Goal: Task Accomplishment & Management: Use online tool/utility

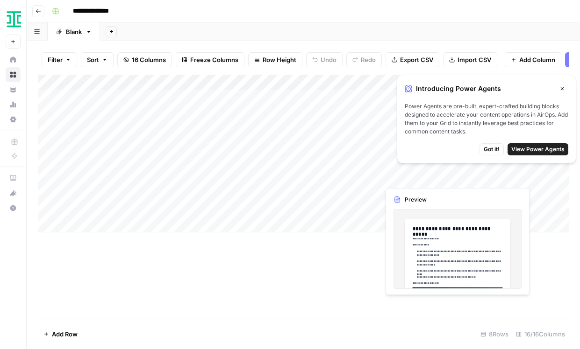
click at [488, 148] on span "Got it!" at bounding box center [491, 149] width 16 height 8
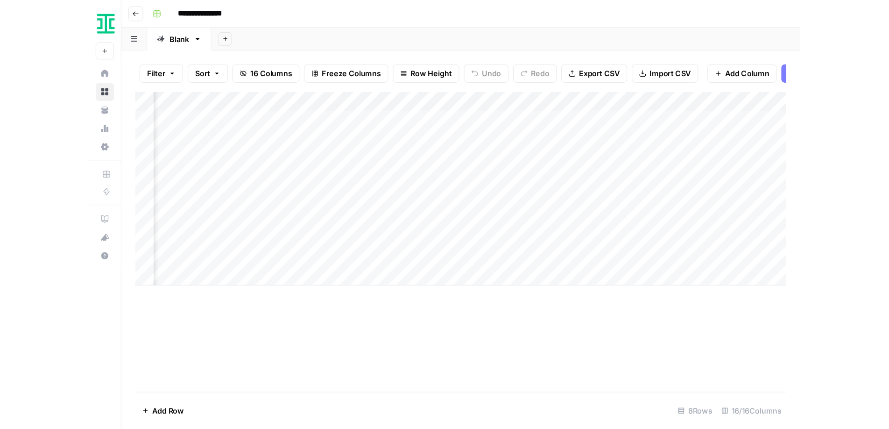
scroll to position [0, 65]
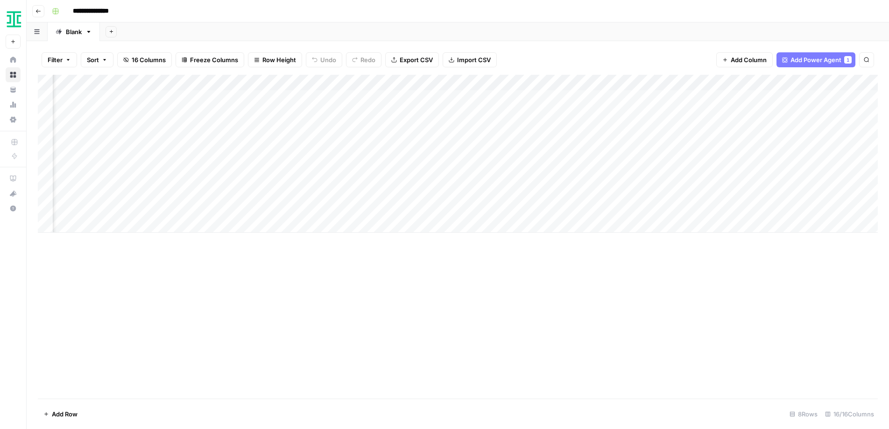
click at [329, 96] on div "Add Column" at bounding box center [458, 154] width 840 height 158
click at [347, 95] on div "Add Column" at bounding box center [458, 154] width 840 height 158
click at [384, 96] on div "Add Column" at bounding box center [458, 154] width 840 height 158
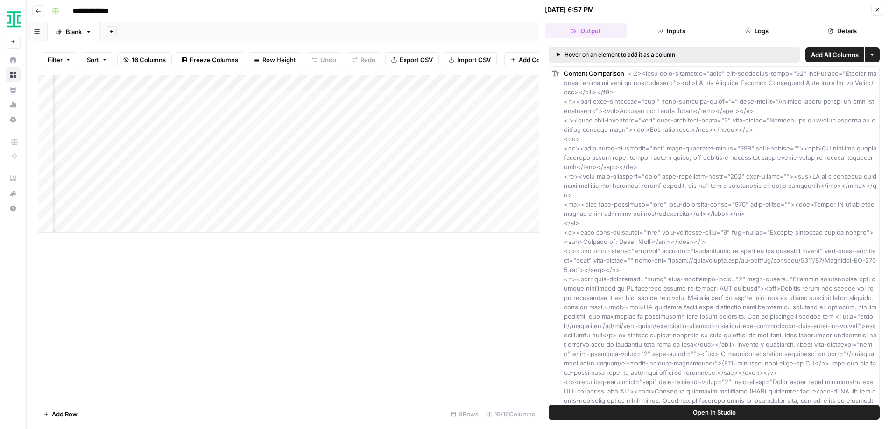
click at [579, 349] on span "Open In Studio" at bounding box center [714, 411] width 43 height 9
click at [579, 10] on icon "button" at bounding box center [878, 10] width 6 height 6
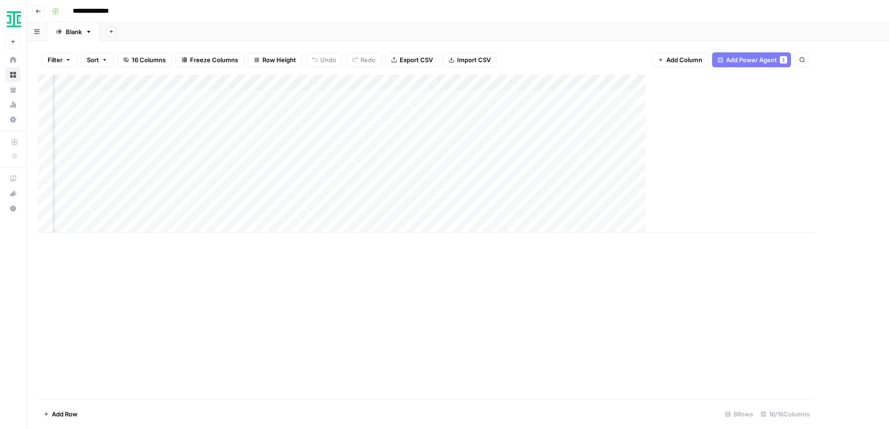
scroll to position [0, 706]
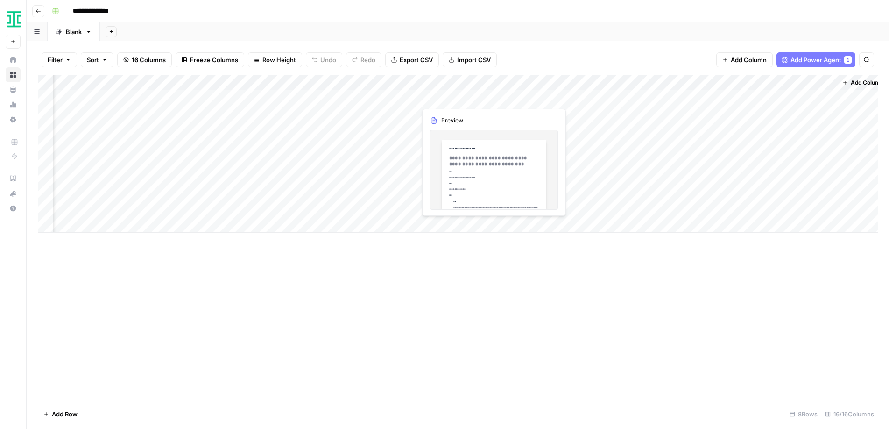
click at [462, 98] on div "Add Column" at bounding box center [458, 154] width 840 height 158
click at [492, 96] on div "Add Column" at bounding box center [458, 154] width 840 height 158
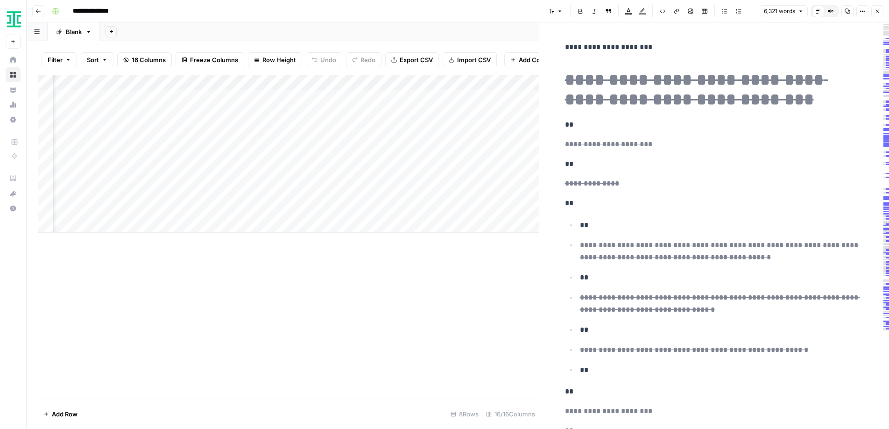
click at [419, 317] on div "Add Column" at bounding box center [288, 237] width 501 height 324
click at [408, 82] on div "Add Column" at bounding box center [288, 154] width 501 height 158
click at [408, 82] on div at bounding box center [446, 84] width 85 height 19
click at [409, 285] on div "Add Column" at bounding box center [288, 237] width 501 height 324
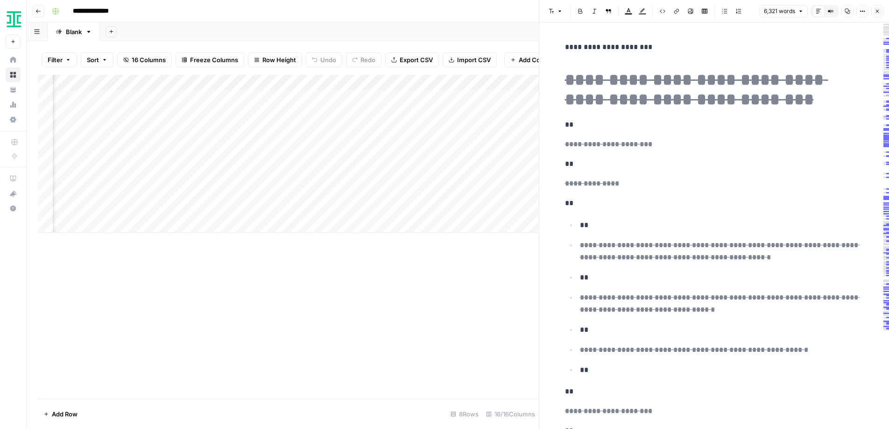
click at [369, 263] on div "Add Column" at bounding box center [288, 237] width 501 height 324
click at [302, 128] on div "Add Column" at bounding box center [288, 154] width 501 height 158
click at [297, 114] on div "Add Column" at bounding box center [288, 154] width 501 height 158
click at [442, 82] on div "Add Column" at bounding box center [288, 154] width 501 height 158
click at [442, 80] on div at bounding box center [459, 84] width 85 height 19
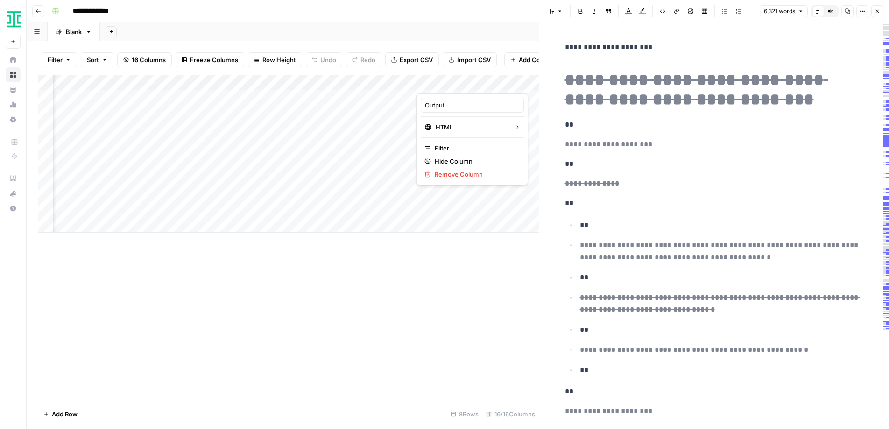
click at [389, 270] on div "Add Column" at bounding box center [288, 237] width 501 height 324
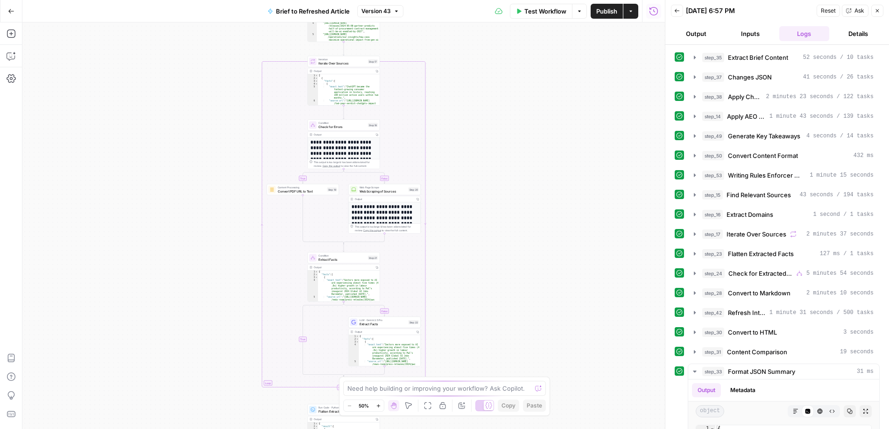
click at [698, 31] on button "Output" at bounding box center [696, 33] width 50 height 15
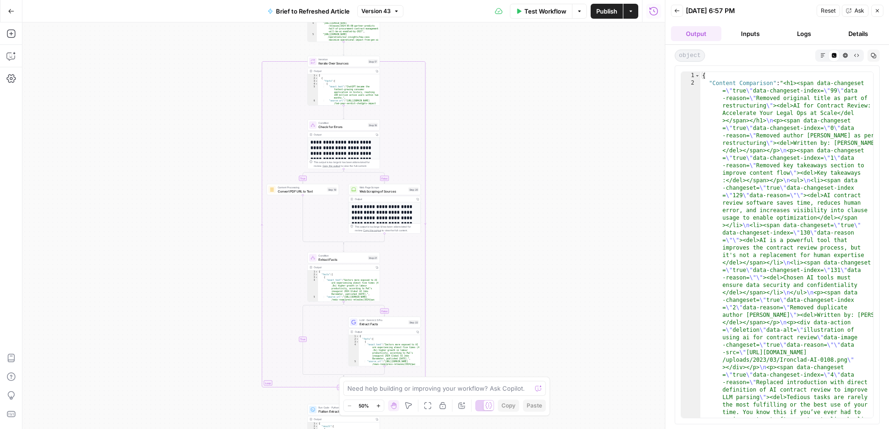
click at [677, 11] on icon "button" at bounding box center [677, 11] width 6 height 6
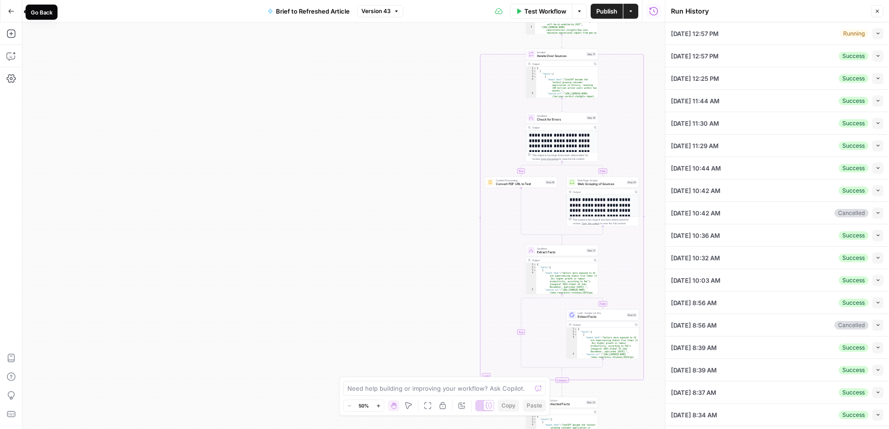
click at [13, 8] on icon "button" at bounding box center [11, 11] width 7 height 7
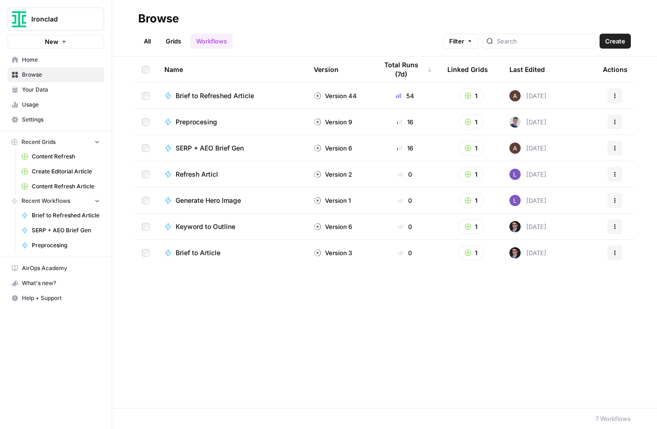
click at [146, 40] on link "All" at bounding box center [147, 41] width 18 height 15
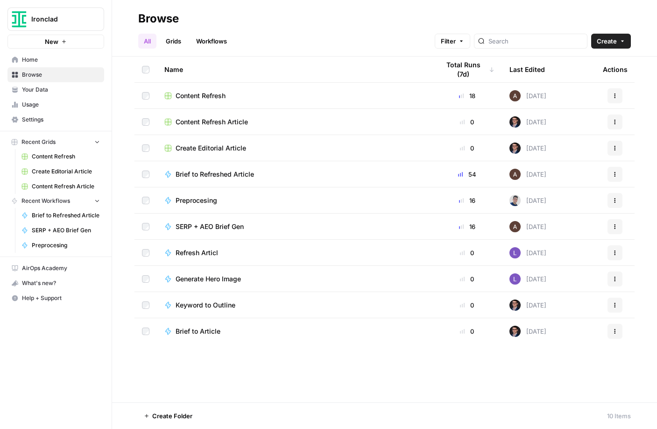
click at [42, 91] on span "Your Data" at bounding box center [61, 89] width 78 height 8
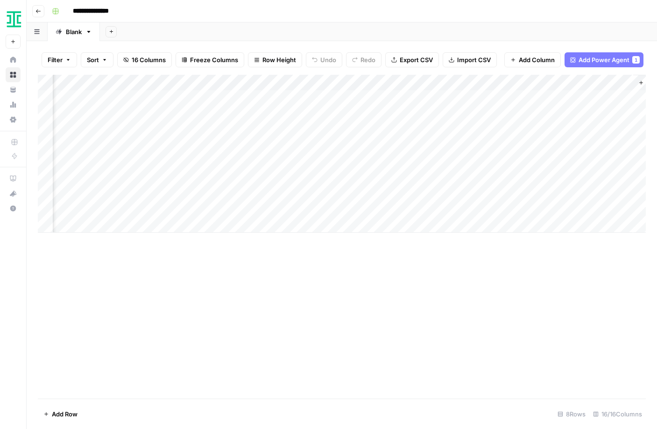
scroll to position [0, 949]
click at [417, 97] on div "Add Column" at bounding box center [342, 154] width 608 height 158
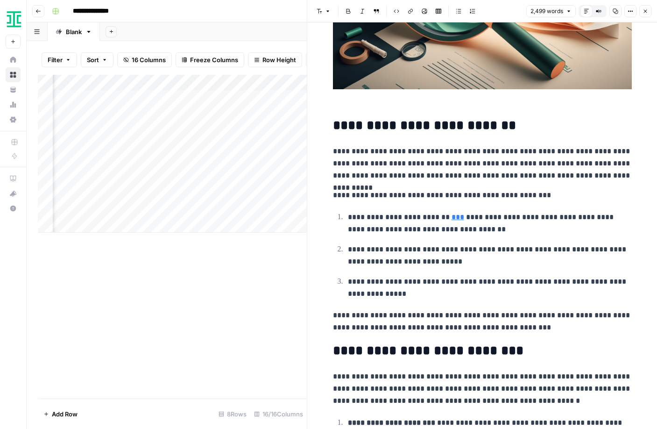
scroll to position [437, 0]
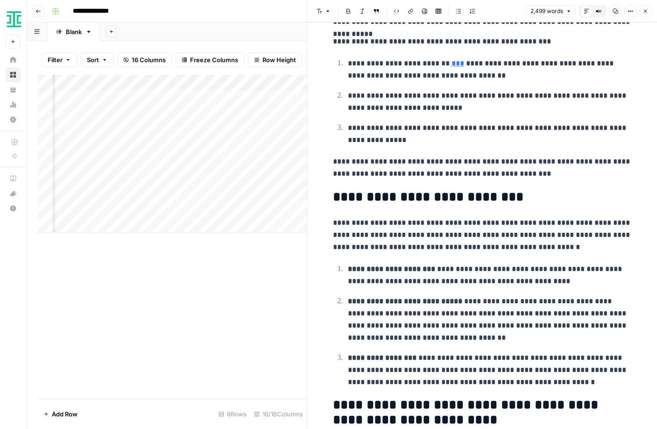
click at [648, 12] on icon "button" at bounding box center [646, 11] width 6 height 6
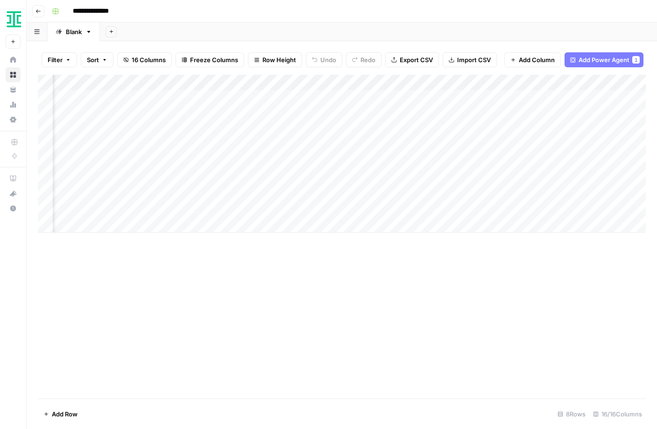
scroll to position [0, 907]
click at [460, 98] on div "Add Column" at bounding box center [342, 154] width 608 height 158
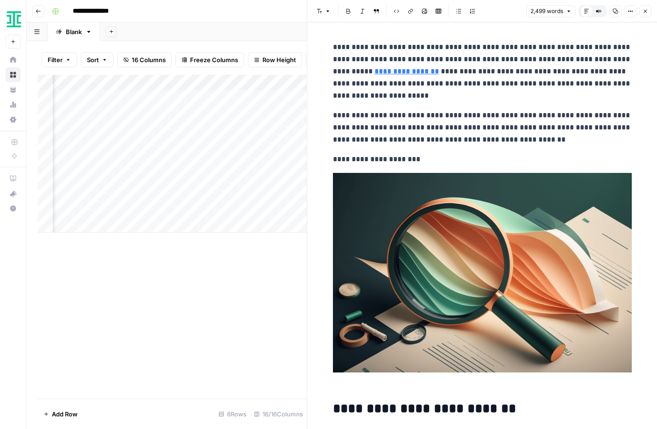
click at [273, 261] on div "Add Column" at bounding box center [172, 237] width 269 height 324
click at [301, 263] on div "Add Column" at bounding box center [172, 237] width 269 height 324
click at [646, 12] on icon "button" at bounding box center [646, 11] width 6 height 6
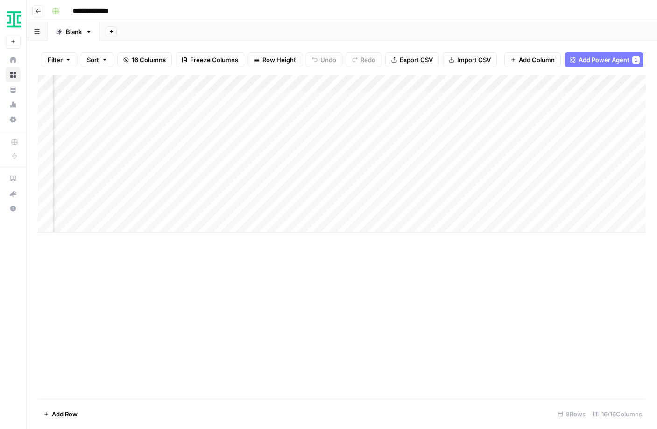
scroll to position [0, 458]
click at [308, 96] on div "Add Column" at bounding box center [342, 154] width 608 height 158
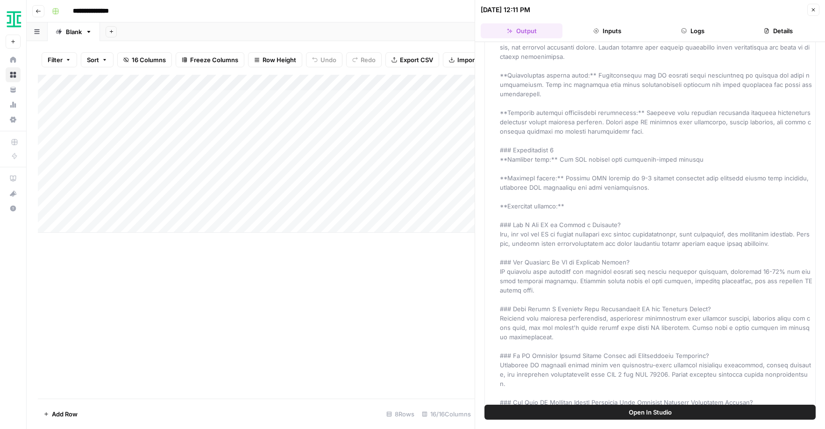
click at [372, 276] on div "Add Column" at bounding box center [256, 237] width 437 height 324
click at [380, 278] on div "Add Column" at bounding box center [256, 237] width 437 height 324
click at [657, 9] on icon "button" at bounding box center [813, 10] width 6 height 6
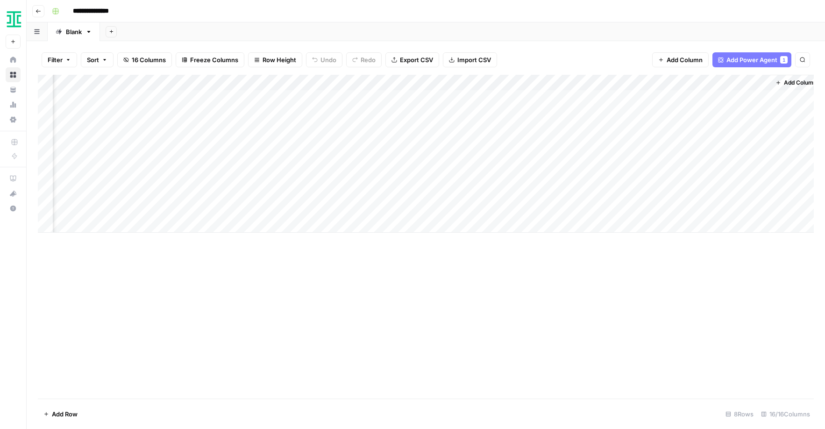
scroll to position [0, 778]
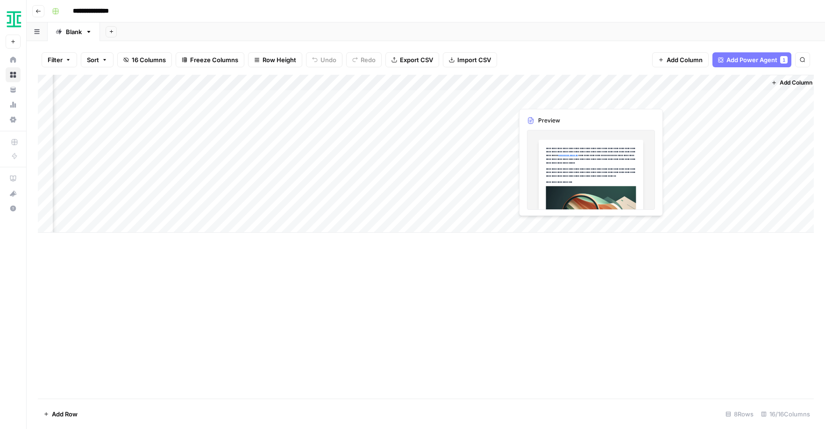
click at [538, 99] on div "Add Column" at bounding box center [426, 154] width 776 height 158
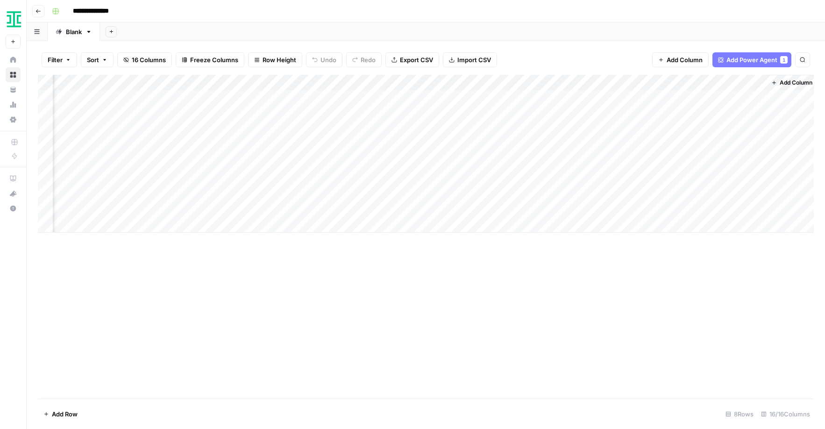
click at [590, 95] on div "Add Column" at bounding box center [426, 154] width 776 height 158
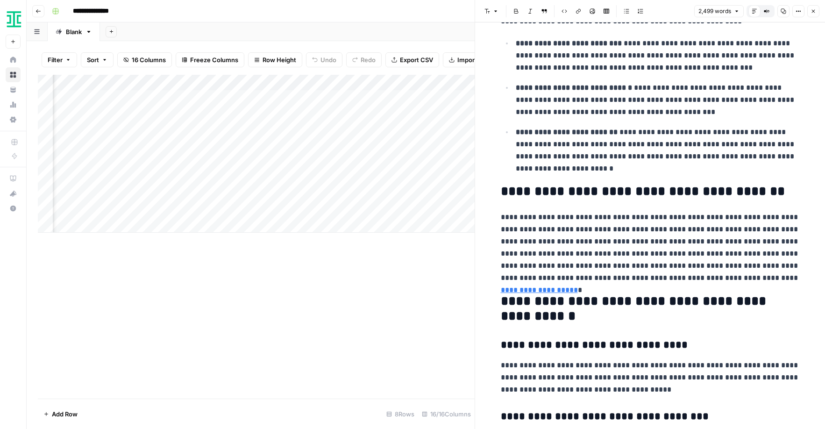
scroll to position [4286, 0]
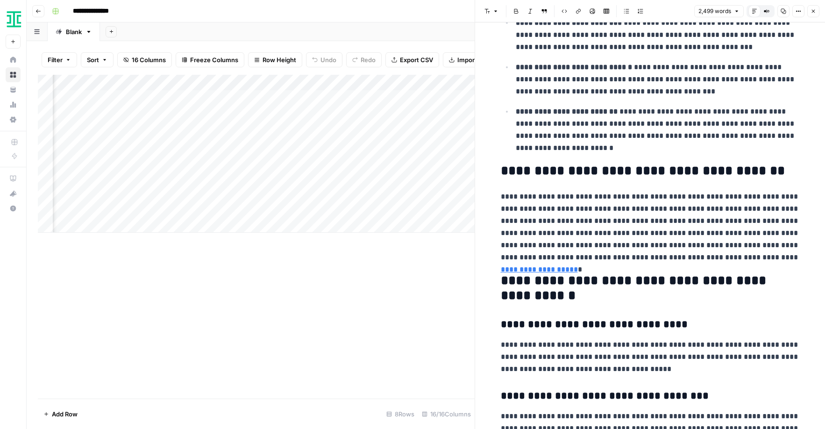
click at [348, 276] on div "Add Column" at bounding box center [256, 237] width 437 height 324
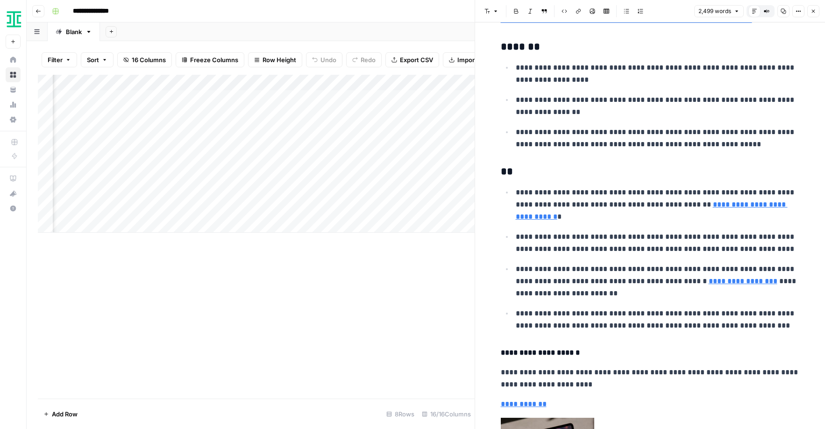
scroll to position [2692, 0]
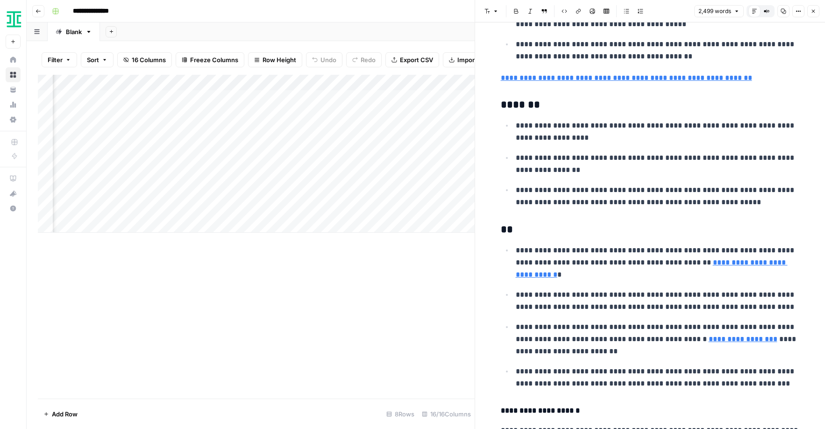
click at [266, 274] on div "Add Column" at bounding box center [256, 237] width 437 height 324
click at [248, 175] on div "Add Column" at bounding box center [256, 154] width 437 height 158
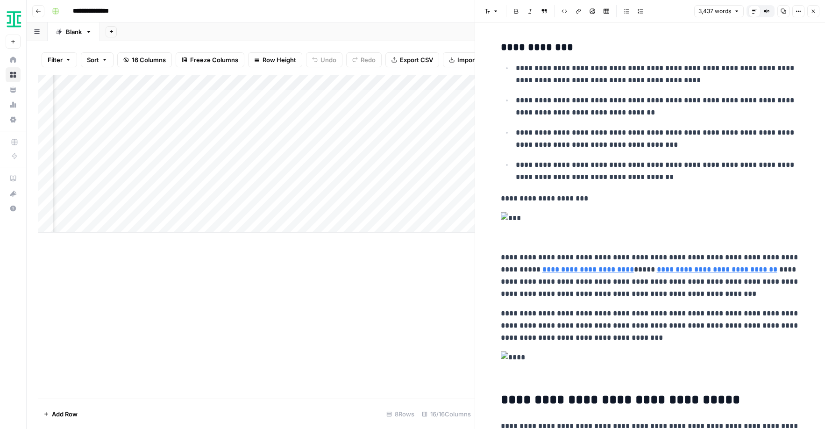
scroll to position [0, 555]
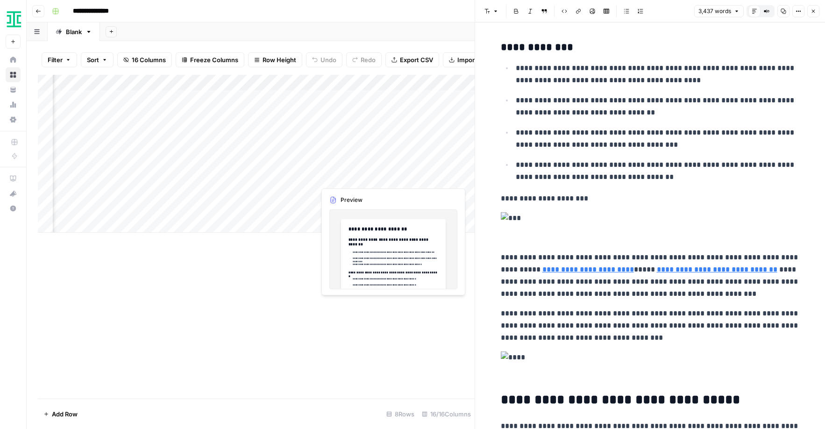
click at [368, 175] on div "Add Column" at bounding box center [256, 154] width 437 height 158
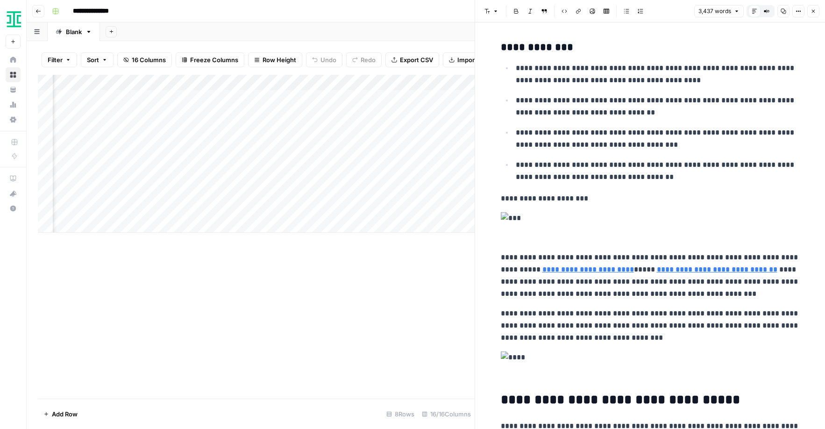
click at [392, 176] on div "Add Column" at bounding box center [256, 154] width 437 height 158
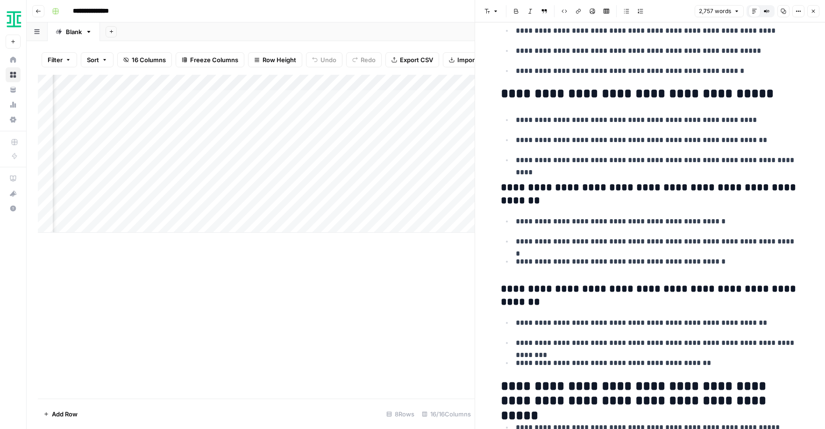
scroll to position [288, 0]
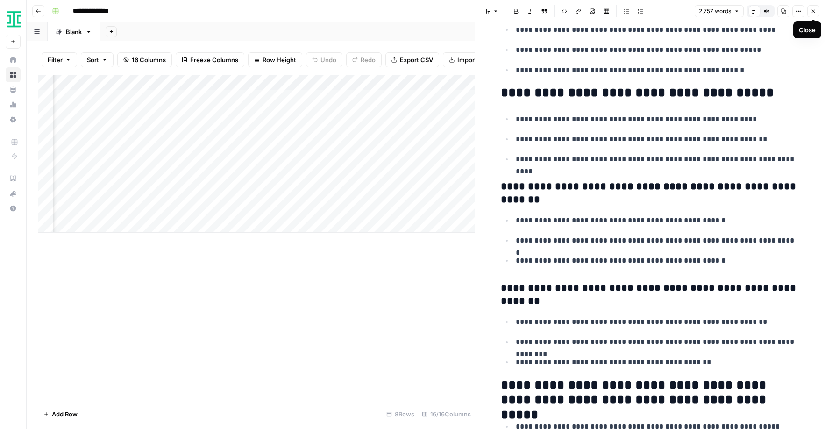
click at [657, 7] on button "Close" at bounding box center [813, 11] width 12 height 12
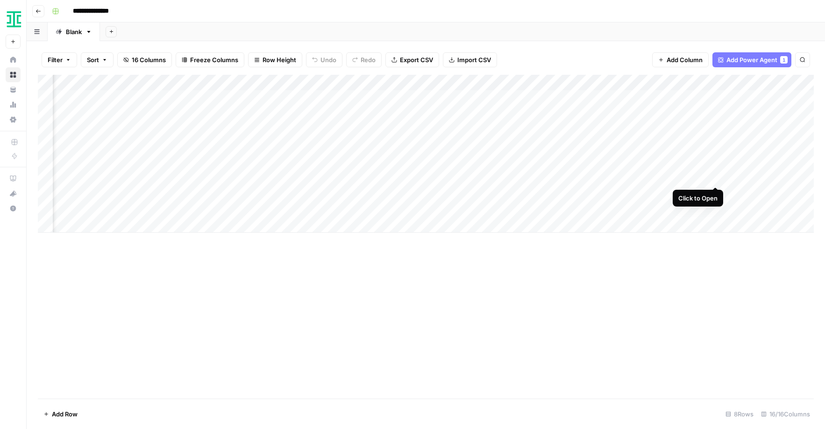
click at [657, 176] on div "Add Column" at bounding box center [426, 154] width 776 height 158
